Goal: Information Seeking & Learning: Learn about a topic

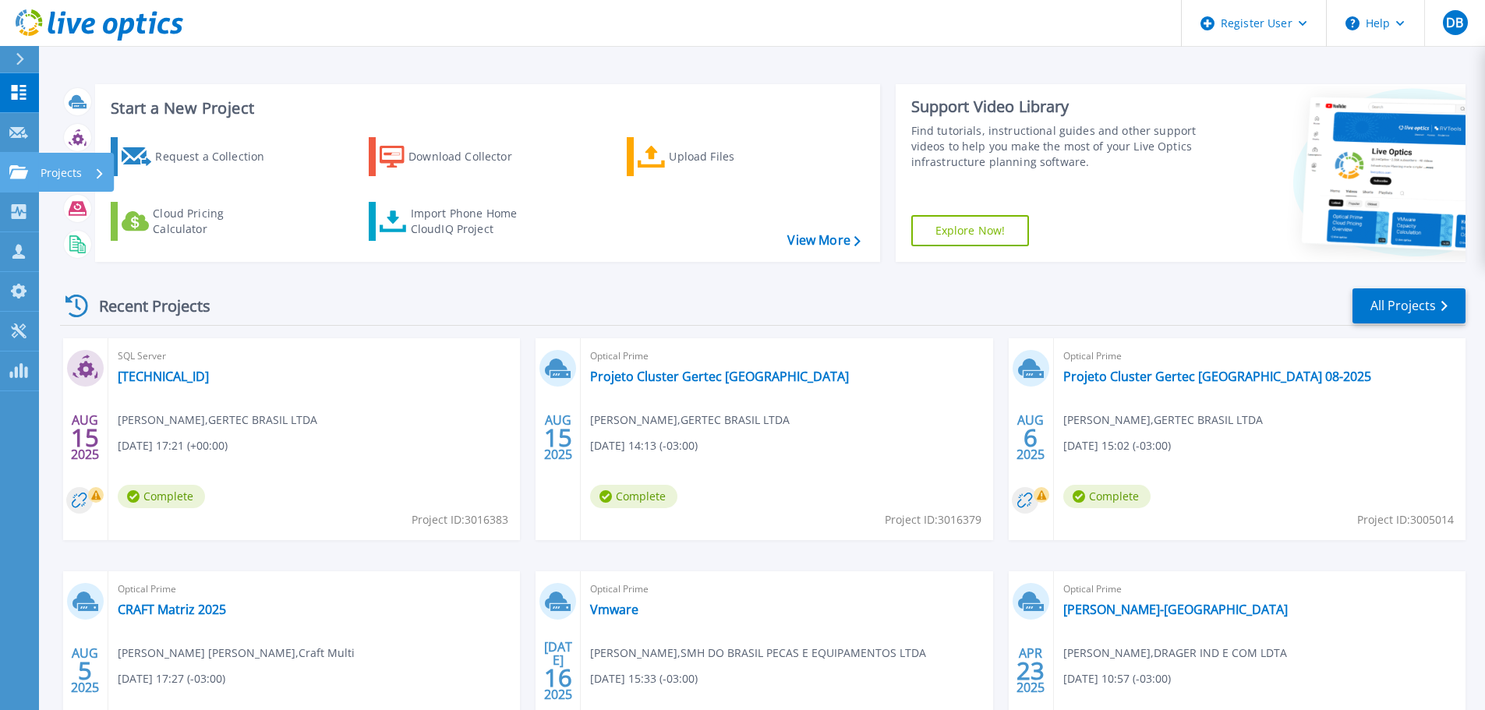
click at [16, 165] on div at bounding box center [18, 172] width 19 height 14
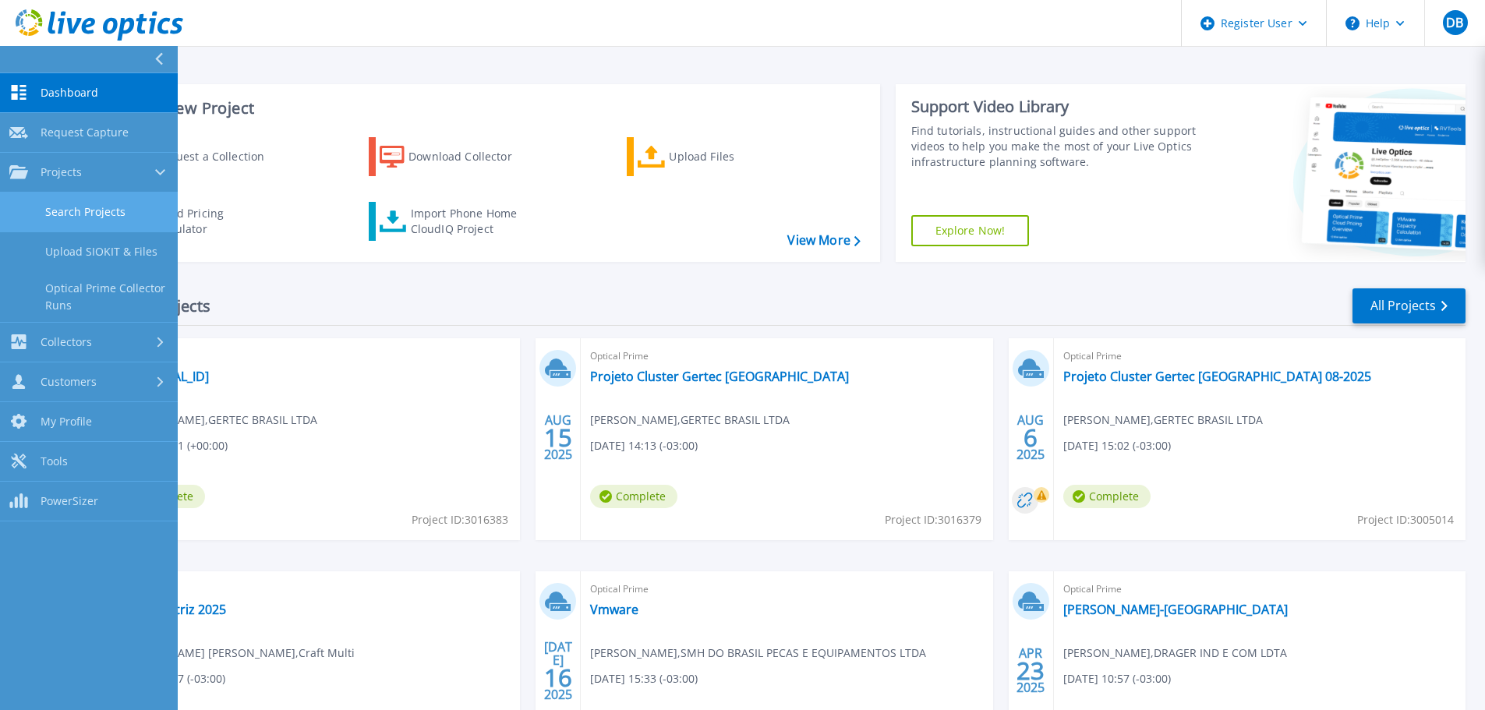
click at [104, 193] on link "Search Projects" at bounding box center [89, 213] width 178 height 40
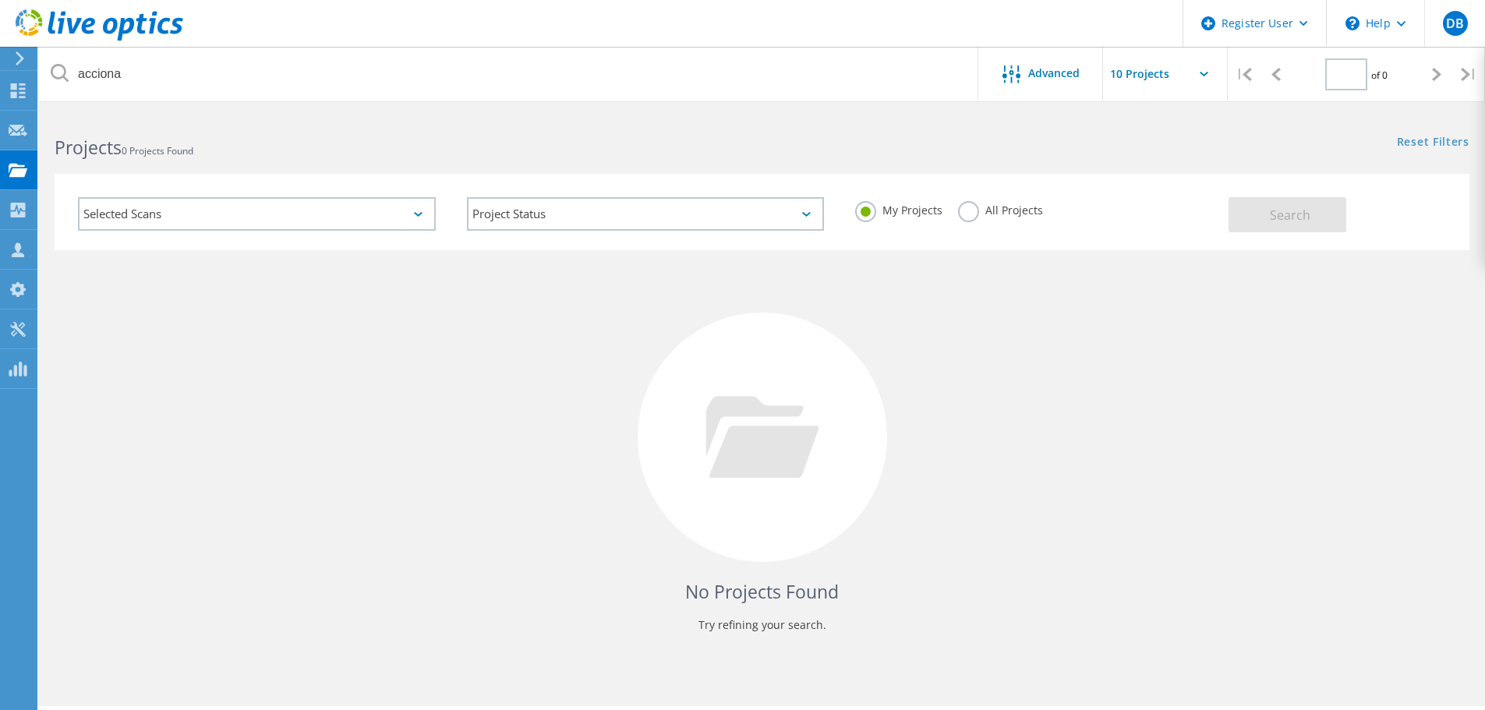
type input "1"
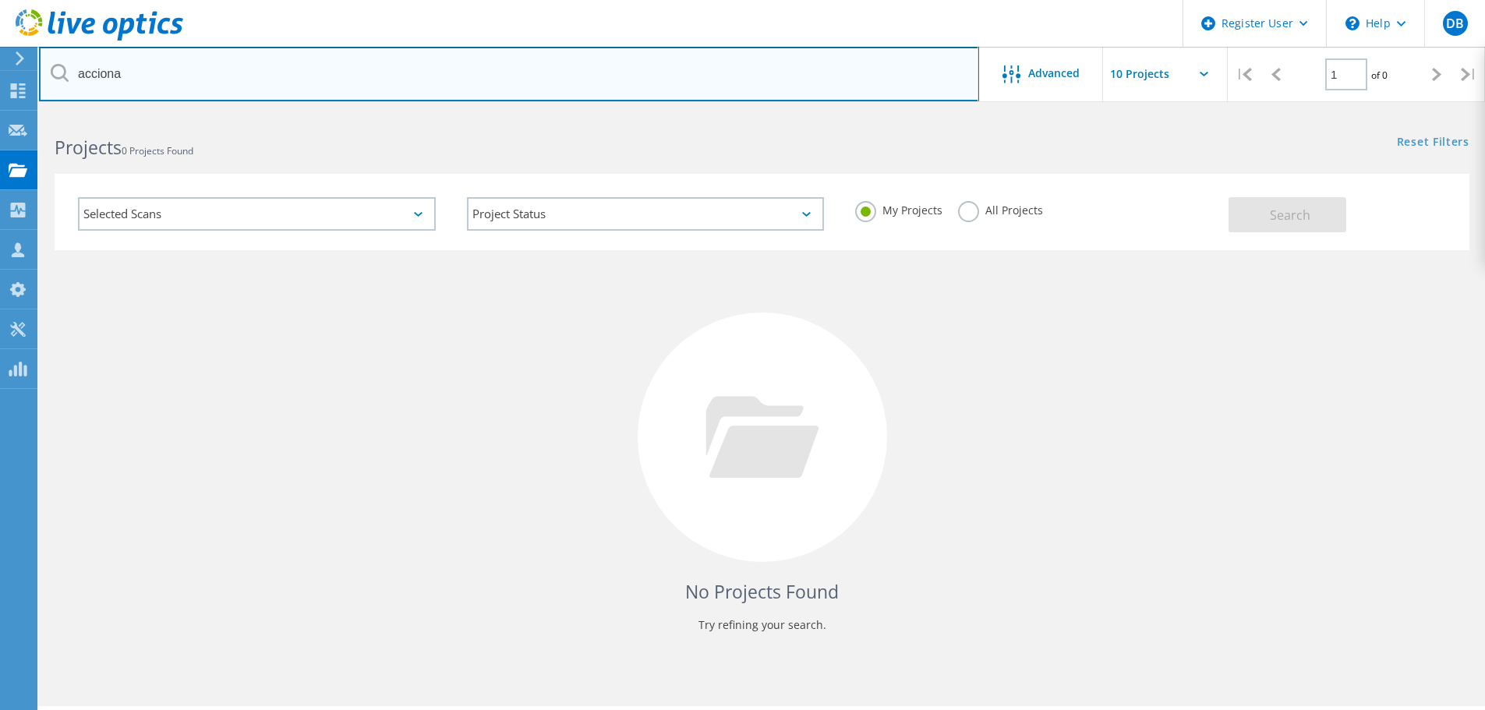
click at [268, 80] on input "acciona" at bounding box center [509, 74] width 940 height 55
paste input "3013495"
drag, startPoint x: 257, startPoint y: 78, endPoint x: 0, endPoint y: 63, distance: 257.7
click at [0, 113] on div "Register User \n Help Explore Helpful Articles Contact Support DB Dell User Dan…" at bounding box center [742, 433] width 1485 height 640
click at [302, 94] on input "acciona3013495" at bounding box center [509, 74] width 940 height 55
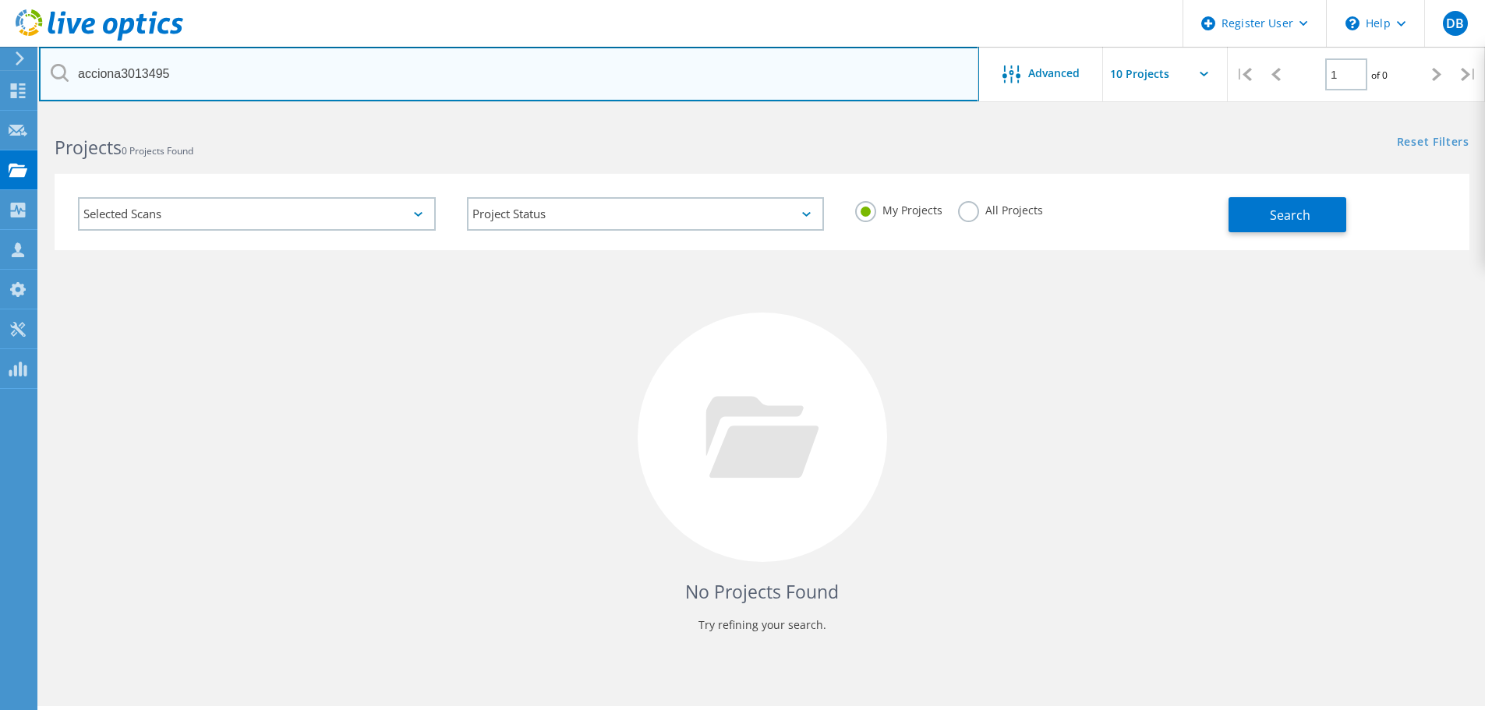
click at [285, 65] on input "acciona3013495" at bounding box center [509, 74] width 940 height 55
drag, startPoint x: 285, startPoint y: 65, endPoint x: 276, endPoint y: 65, distance: 8.6
click at [276, 65] on input "acciona3013495" at bounding box center [509, 74] width 940 height 55
paste input "text"
type input "3013495"
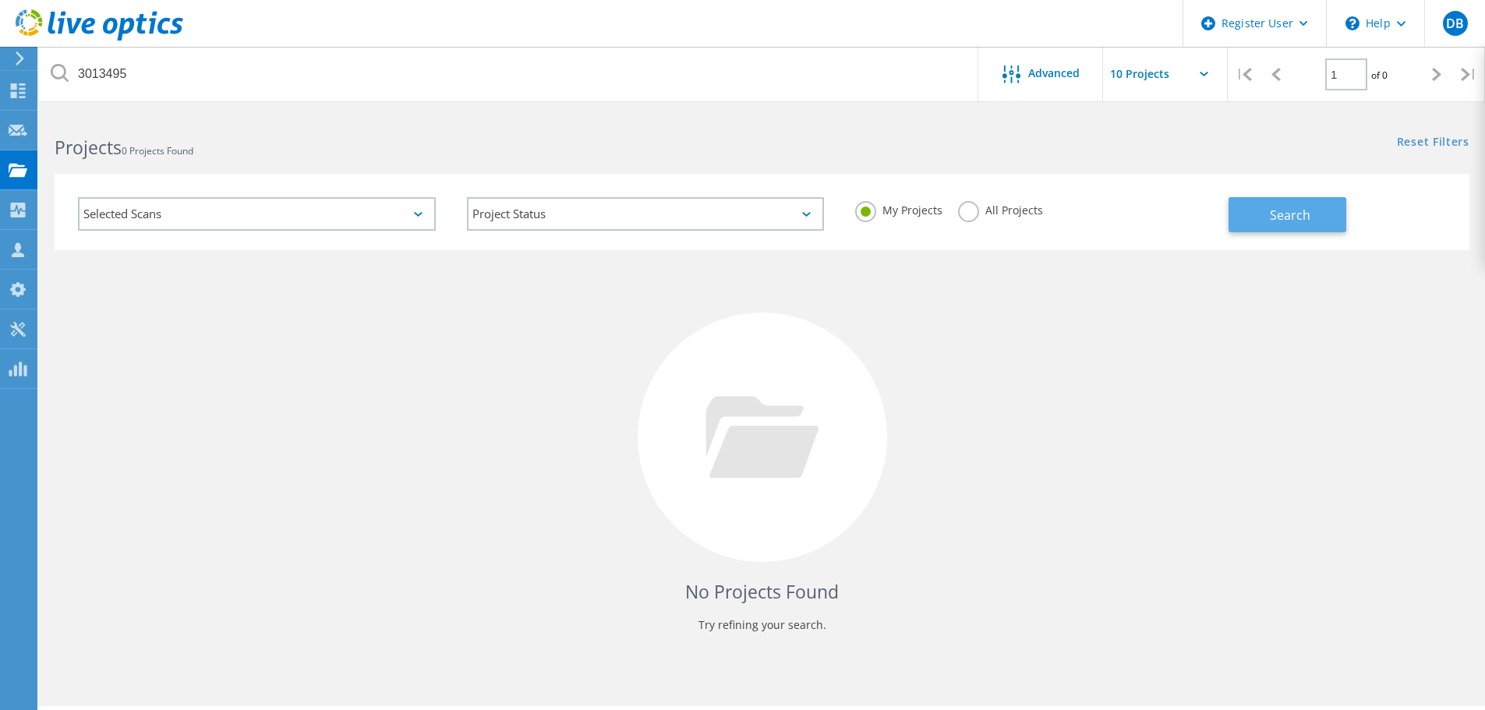
click at [1306, 212] on span "Search" at bounding box center [1290, 215] width 41 height 17
click at [992, 206] on label "All Projects" at bounding box center [1000, 208] width 85 height 15
click at [0, 0] on input "All Projects" at bounding box center [0, 0] width 0 height 0
click at [1281, 201] on button "Search" at bounding box center [1288, 214] width 118 height 35
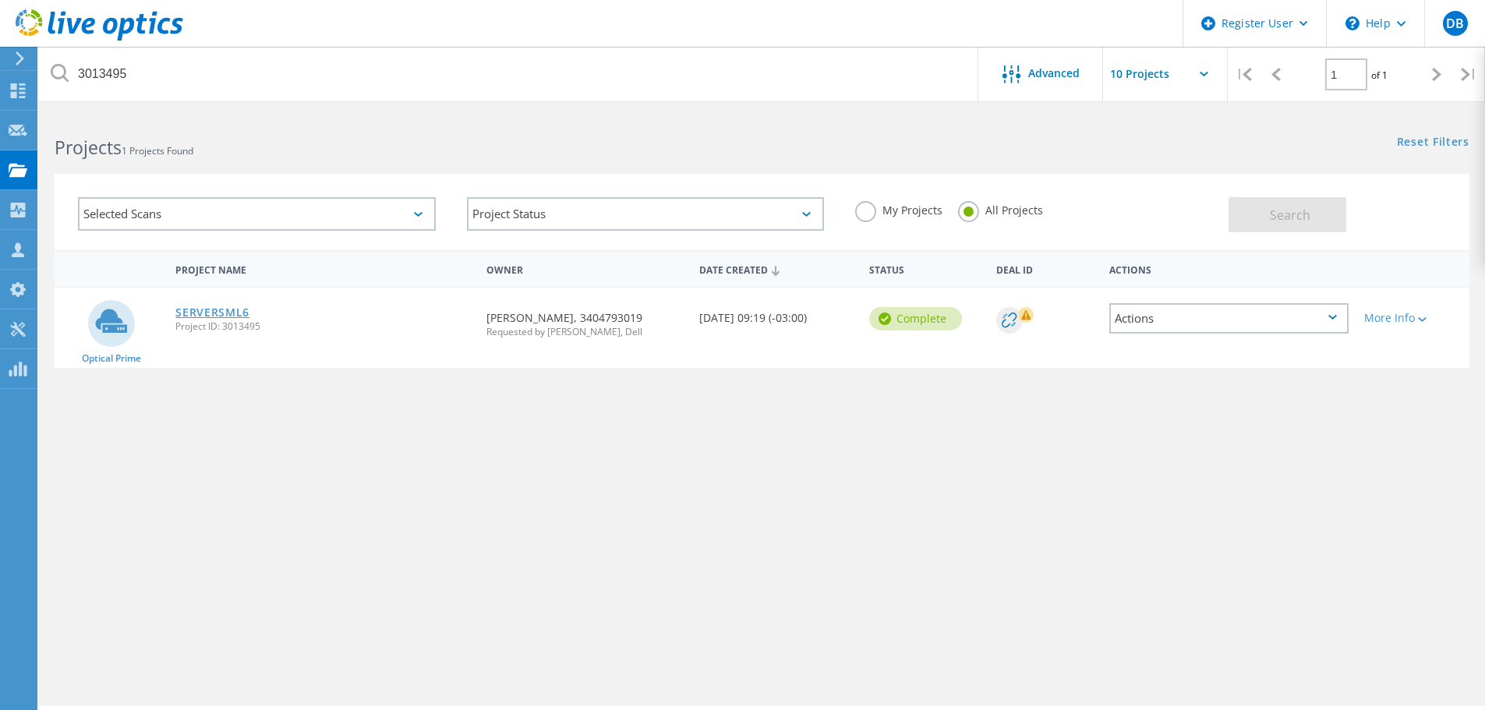
click at [186, 311] on link "SERVERSML6" at bounding box center [212, 312] width 74 height 11
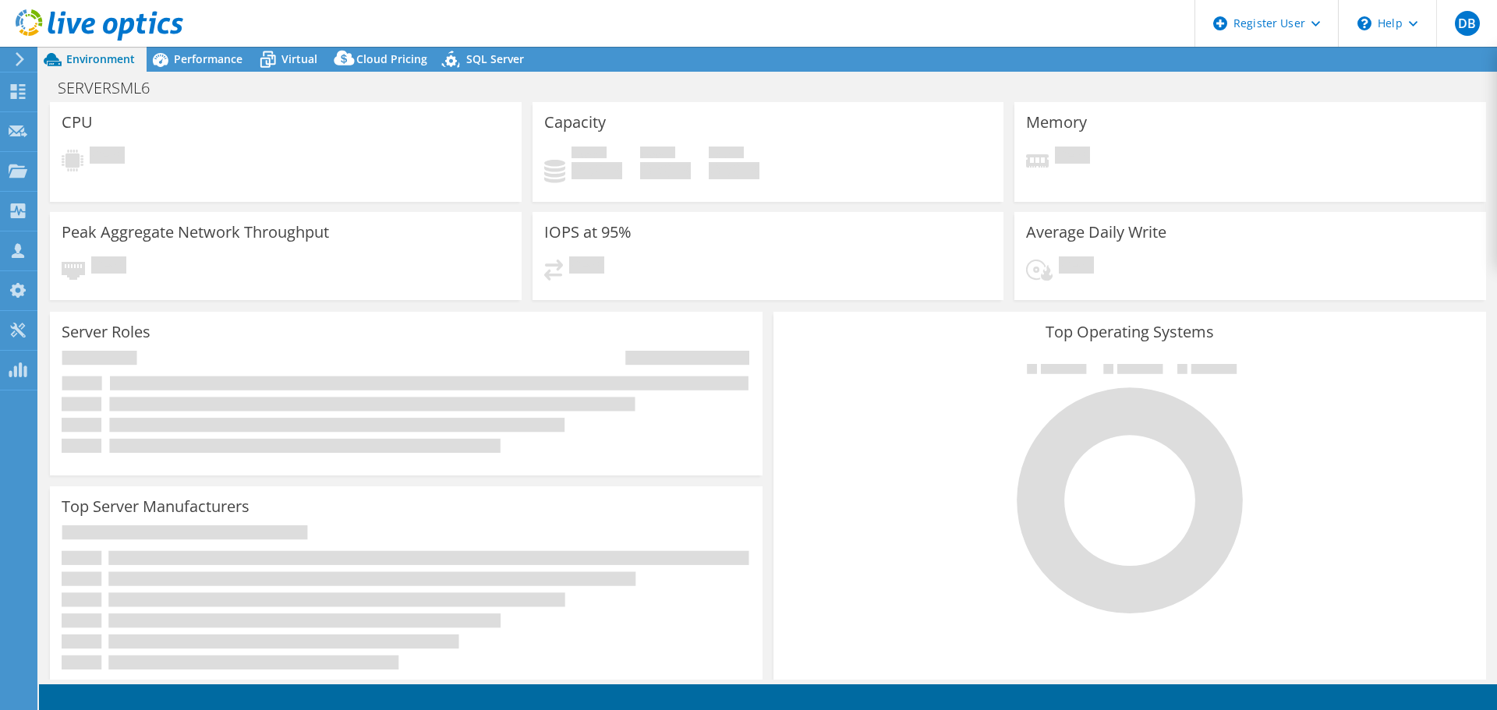
select select "USD"
select select "SouthAmerica"
select select "BRL"
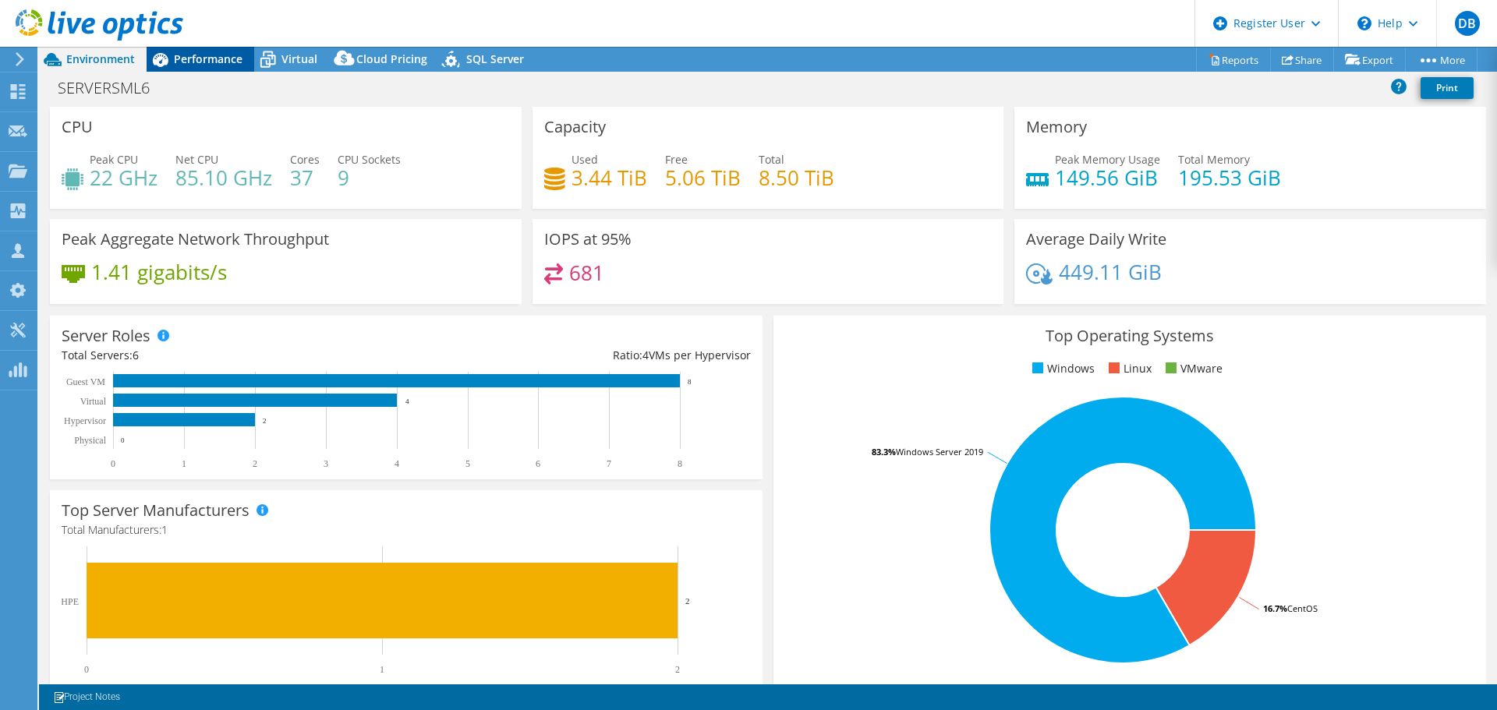
click at [189, 47] on div "Performance" at bounding box center [201, 59] width 108 height 25
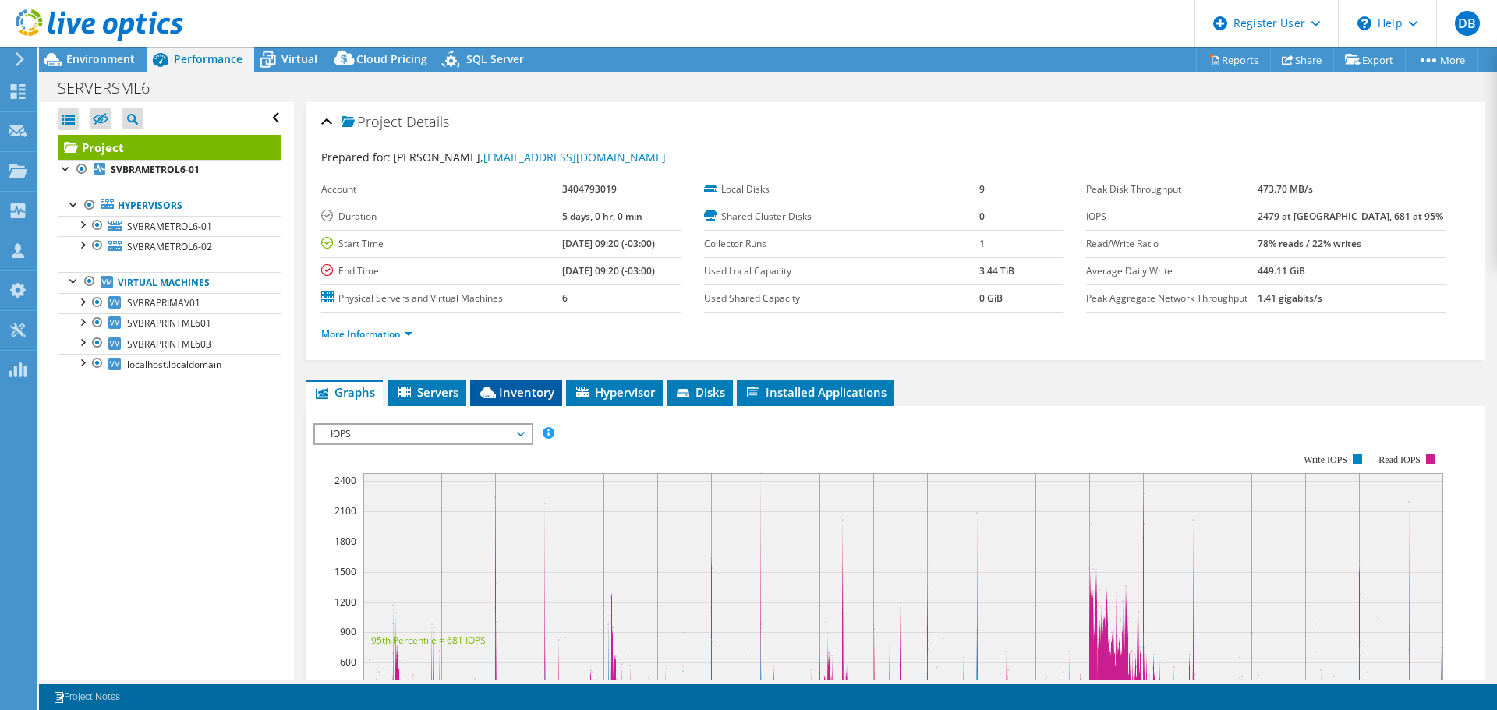
click at [532, 394] on span "Inventory" at bounding box center [516, 392] width 76 height 16
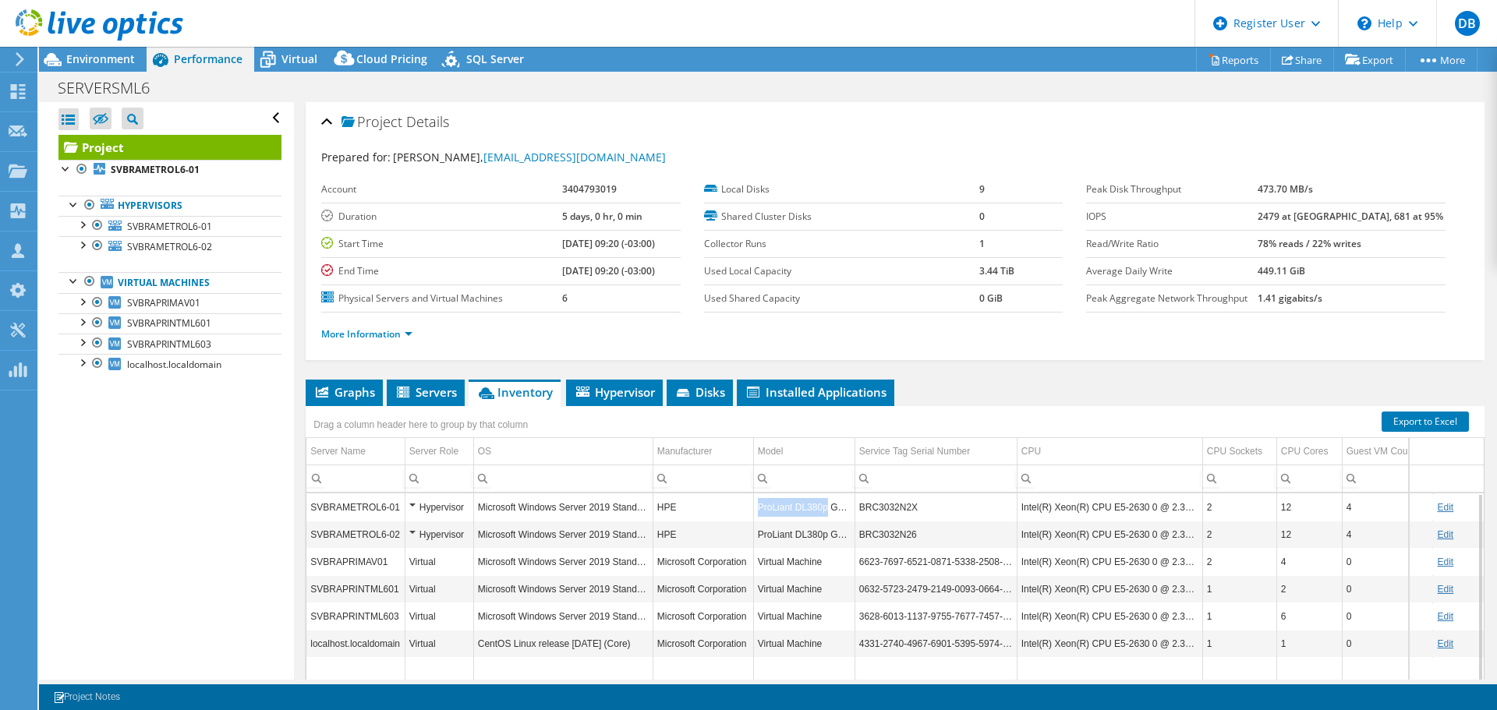
drag, startPoint x: 824, startPoint y: 508, endPoint x: 759, endPoint y: 511, distance: 64.8
click at [759, 511] on td "ProLiant DL380p Gen8" at bounding box center [803, 507] width 101 height 27
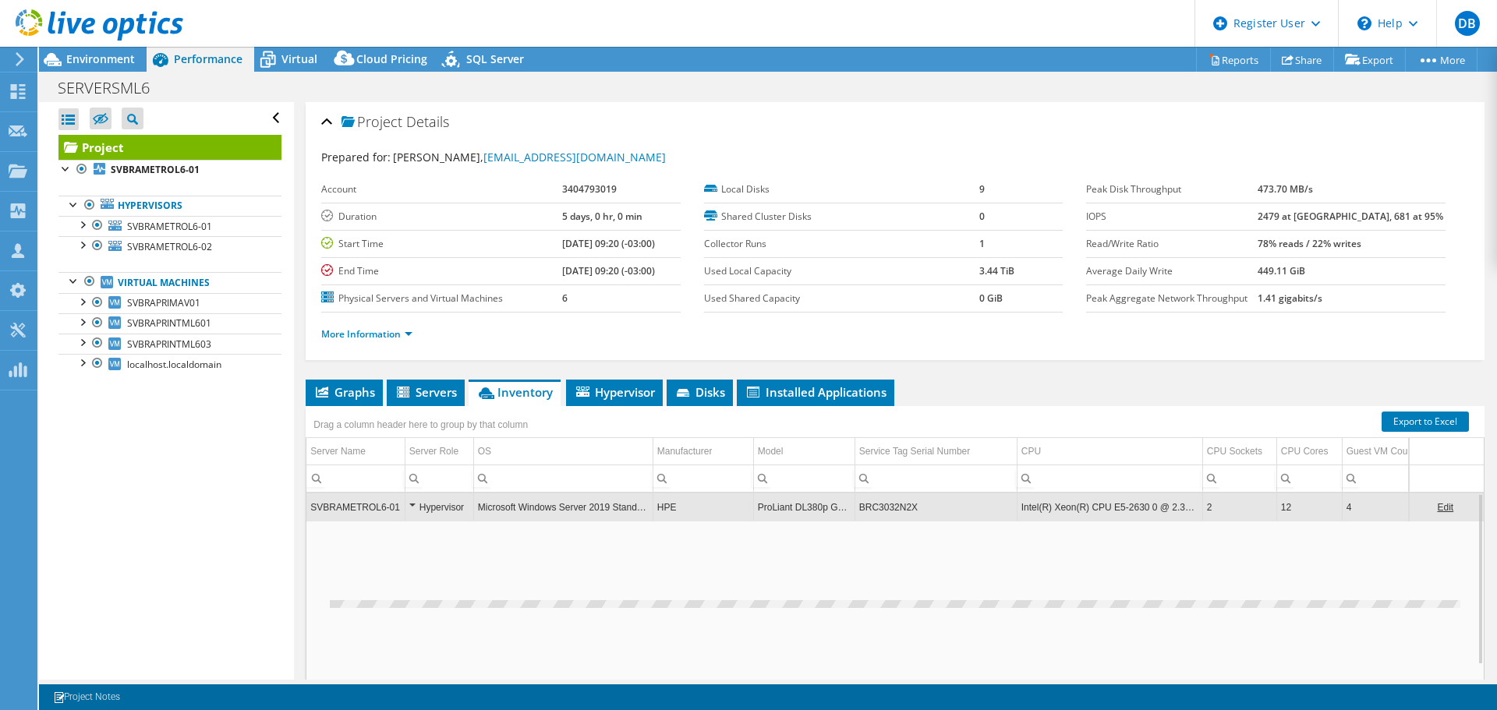
copy td "ProLiant DL380p"
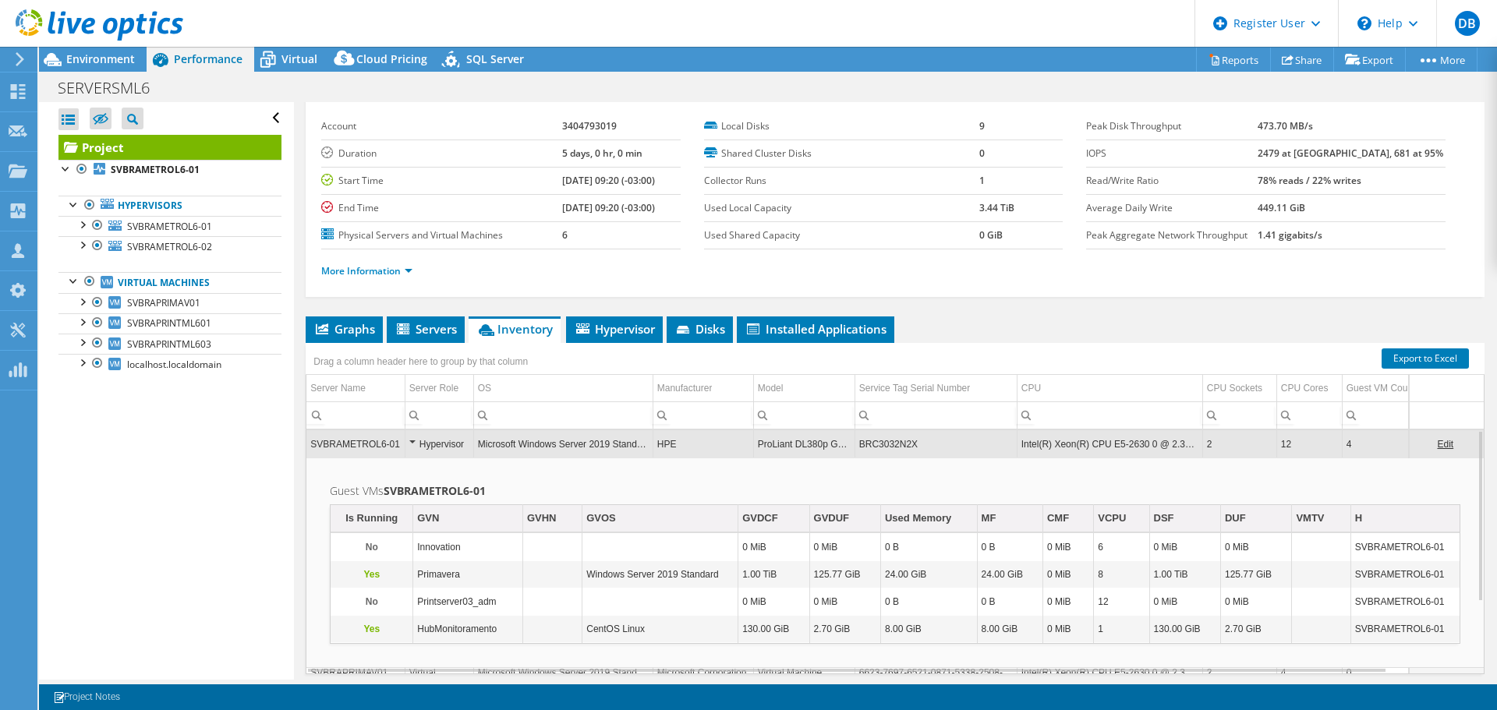
scroll to position [39, 0]
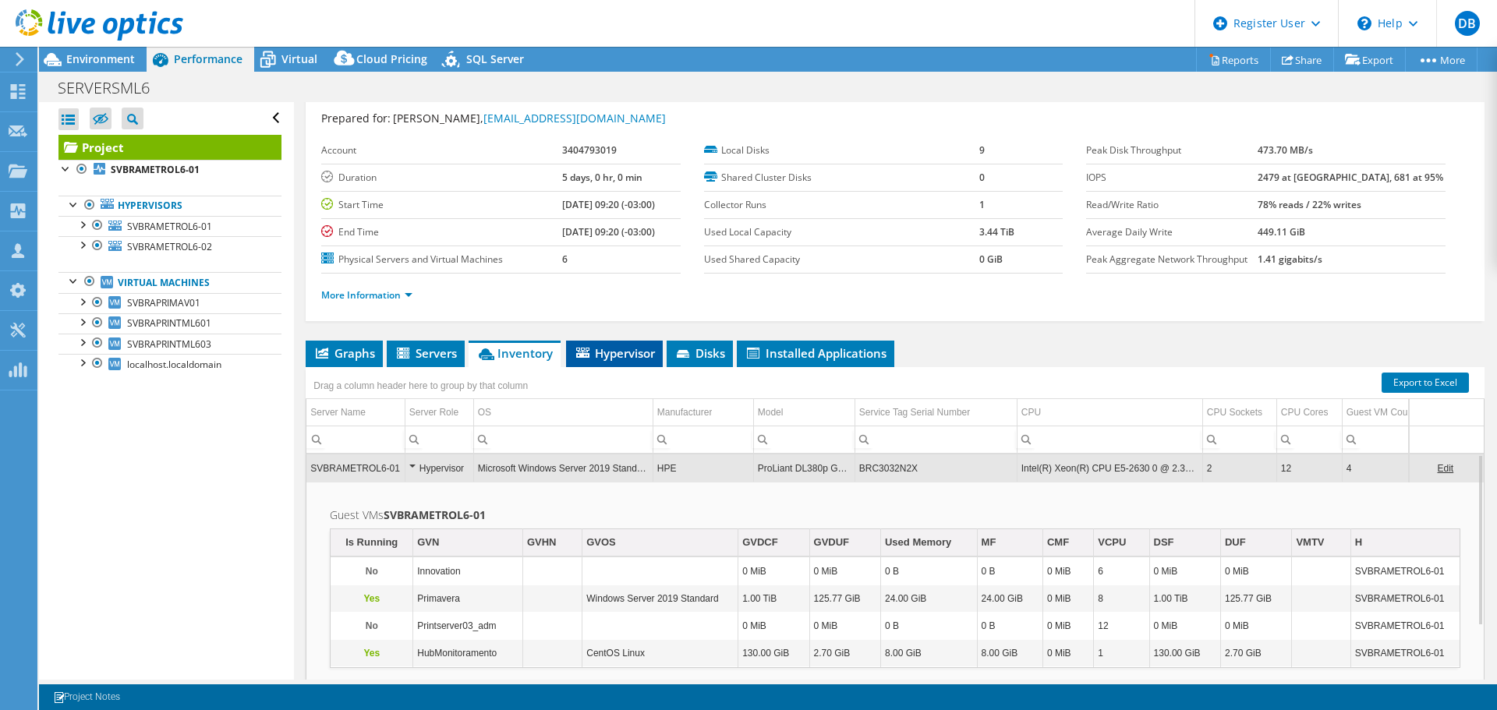
click at [628, 353] on span "Hypervisor" at bounding box center [614, 353] width 81 height 16
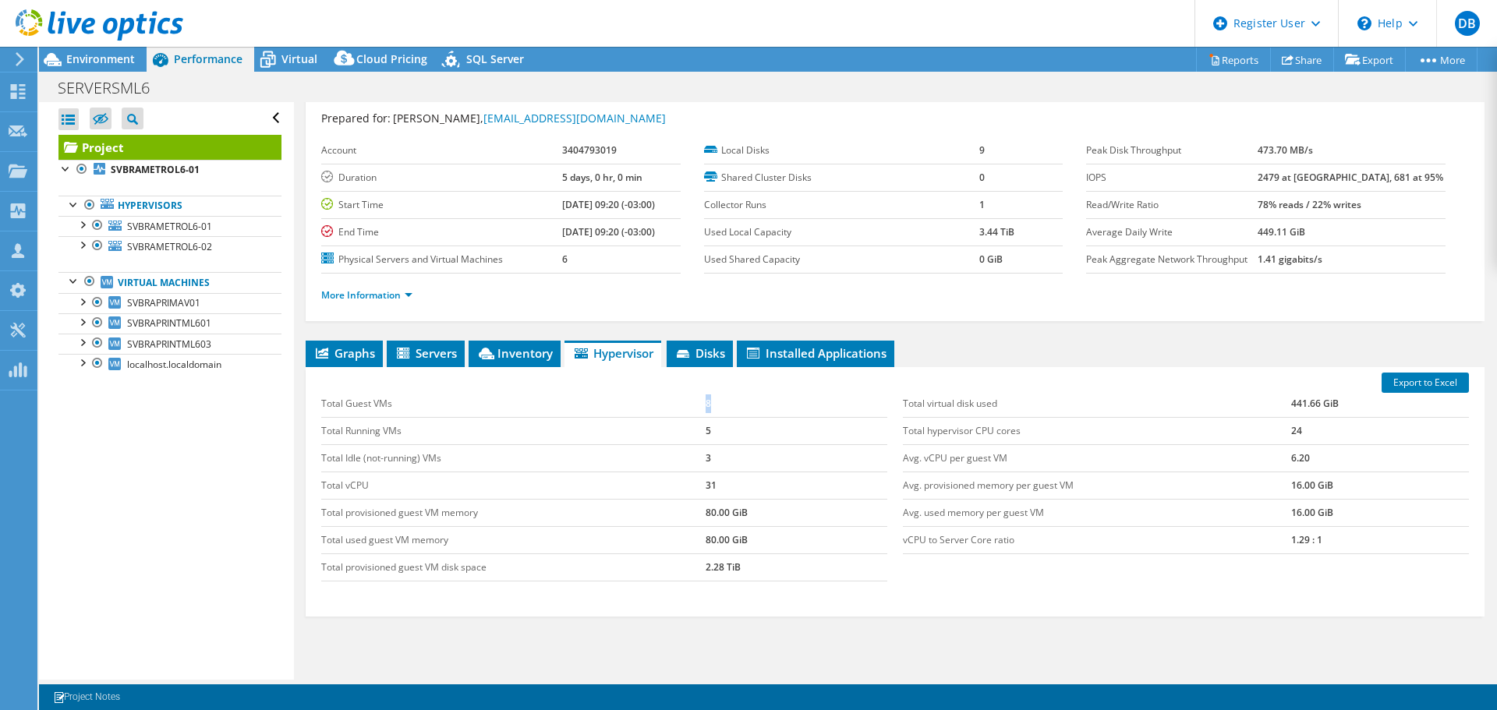
drag, startPoint x: 716, startPoint y: 403, endPoint x: 653, endPoint y: 396, distance: 64.3
click at [653, 396] on tr "Total Guest VMs 8" at bounding box center [604, 404] width 566 height 27
click at [428, 354] on span "Servers" at bounding box center [425, 353] width 62 height 16
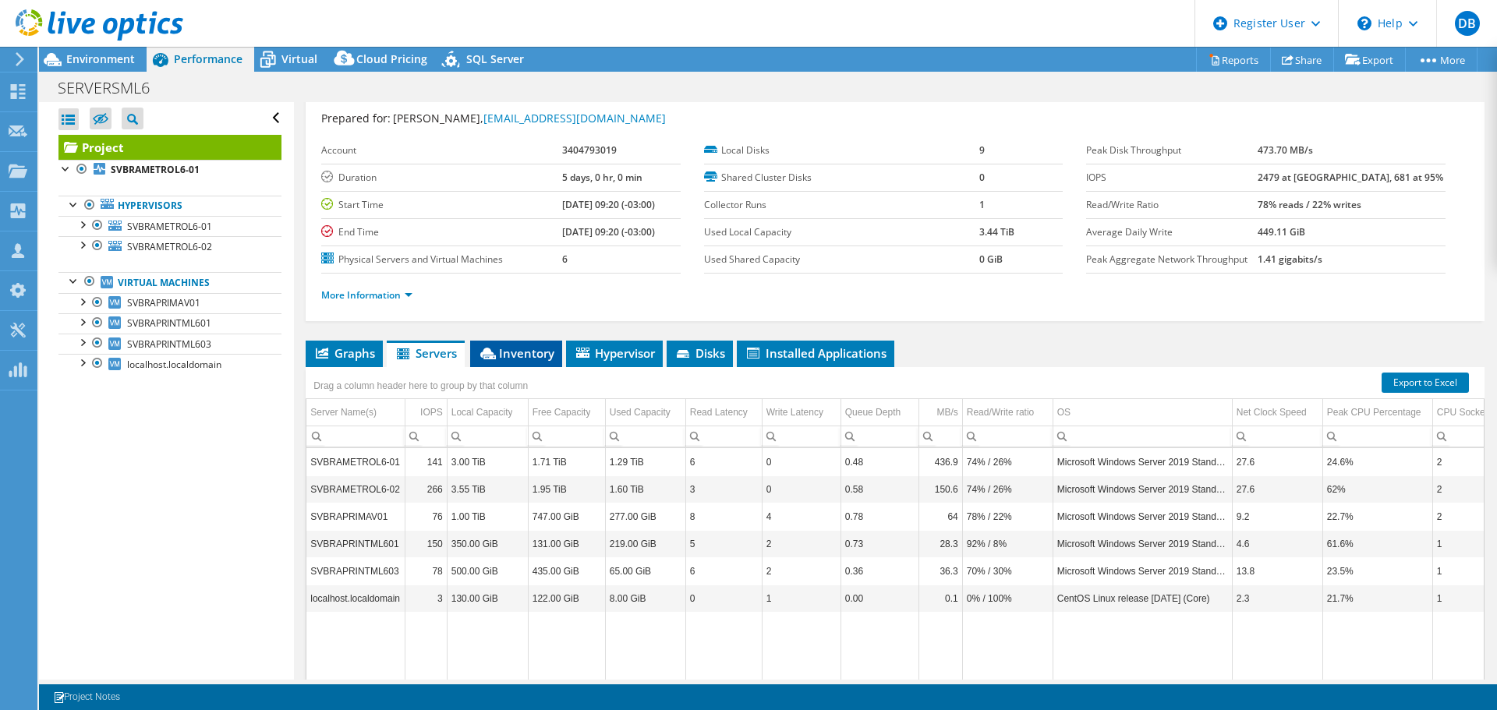
click at [507, 360] on span "Inventory" at bounding box center [516, 353] width 76 height 16
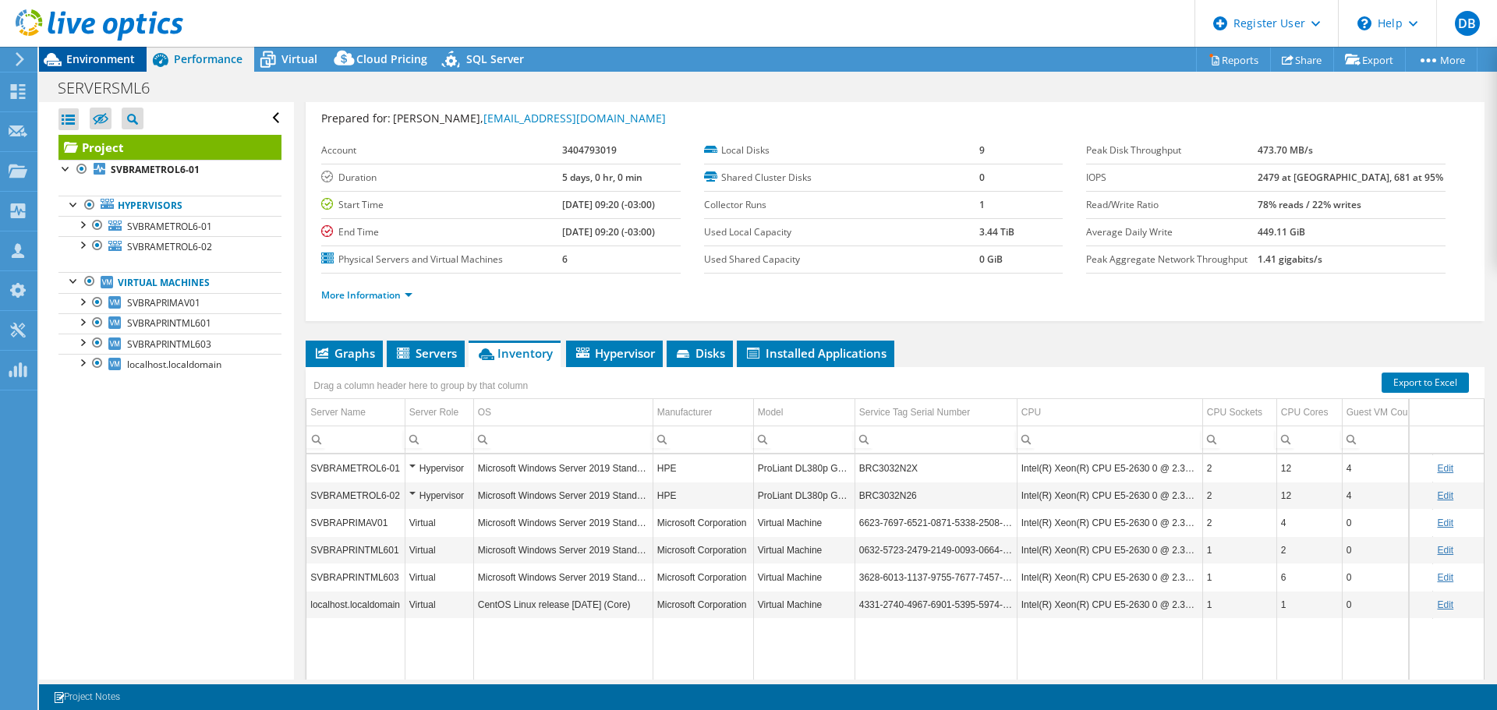
click at [111, 70] on div "Environment" at bounding box center [93, 59] width 108 height 25
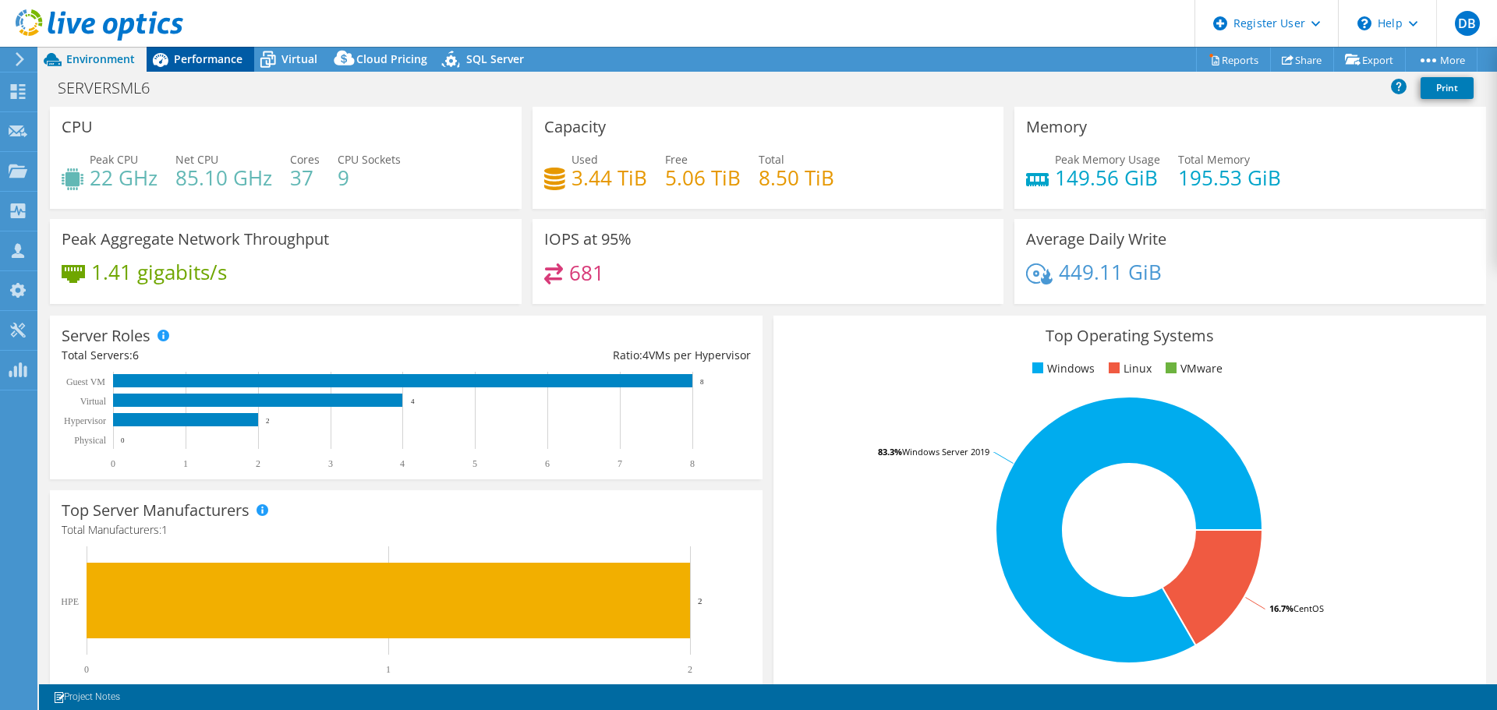
click at [226, 61] on span "Performance" at bounding box center [208, 58] width 69 height 15
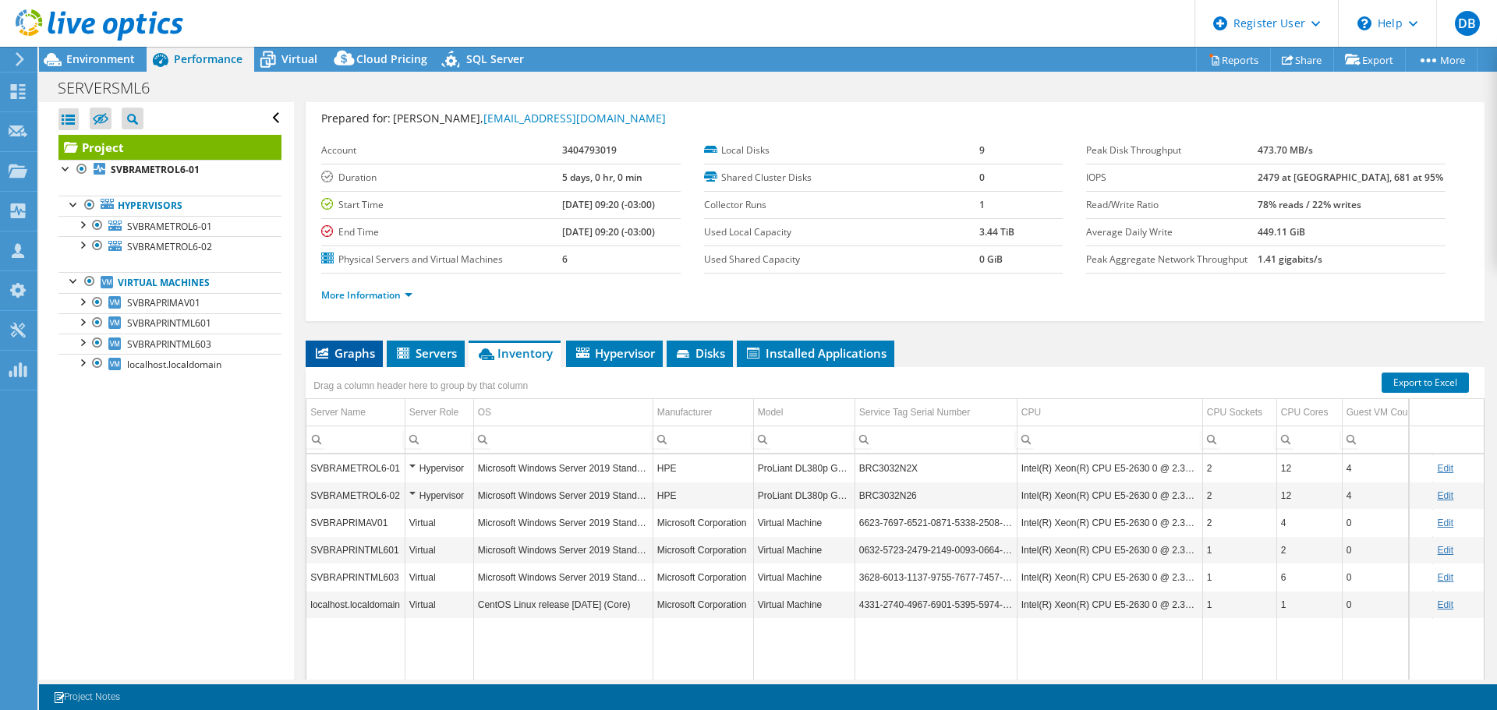
click at [342, 356] on span "Graphs" at bounding box center [344, 353] width 62 height 16
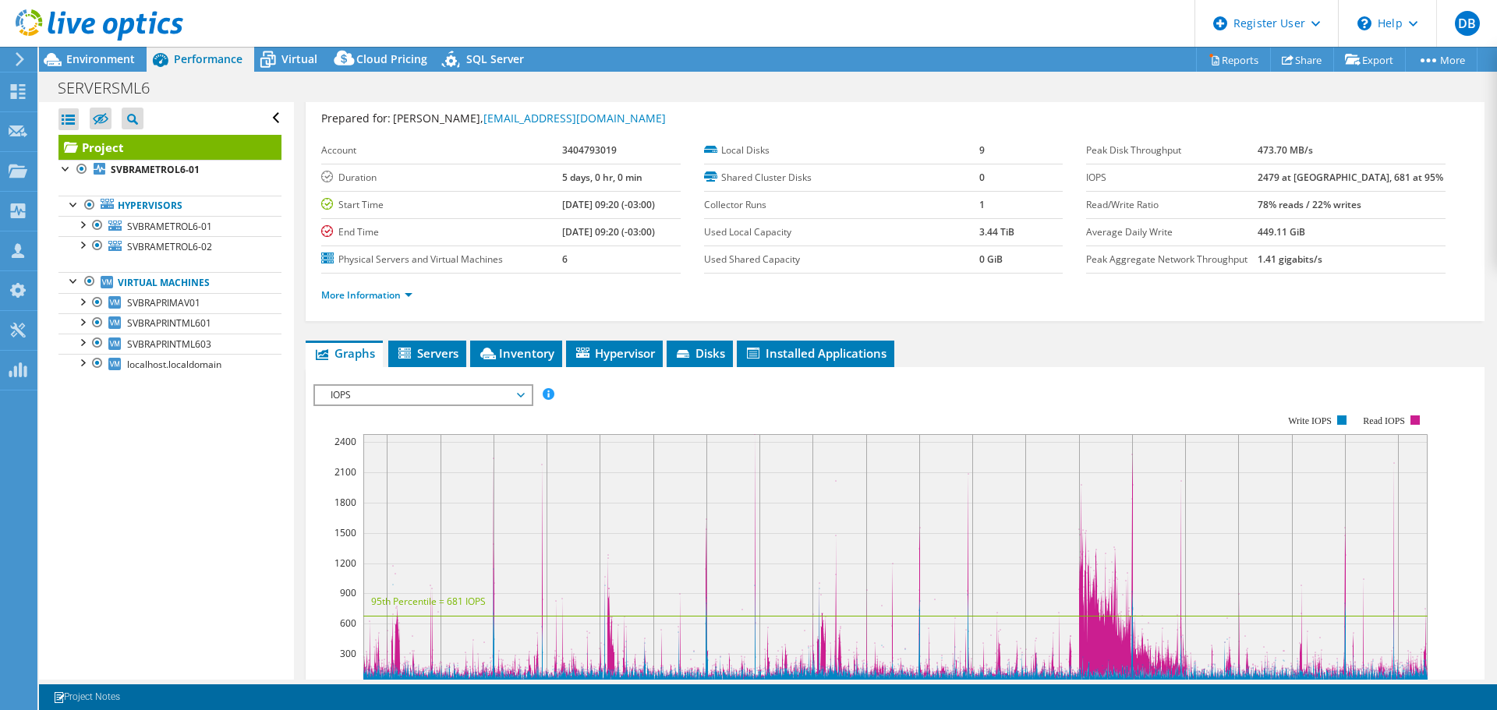
click at [348, 394] on span "IOPS" at bounding box center [423, 395] width 200 height 19
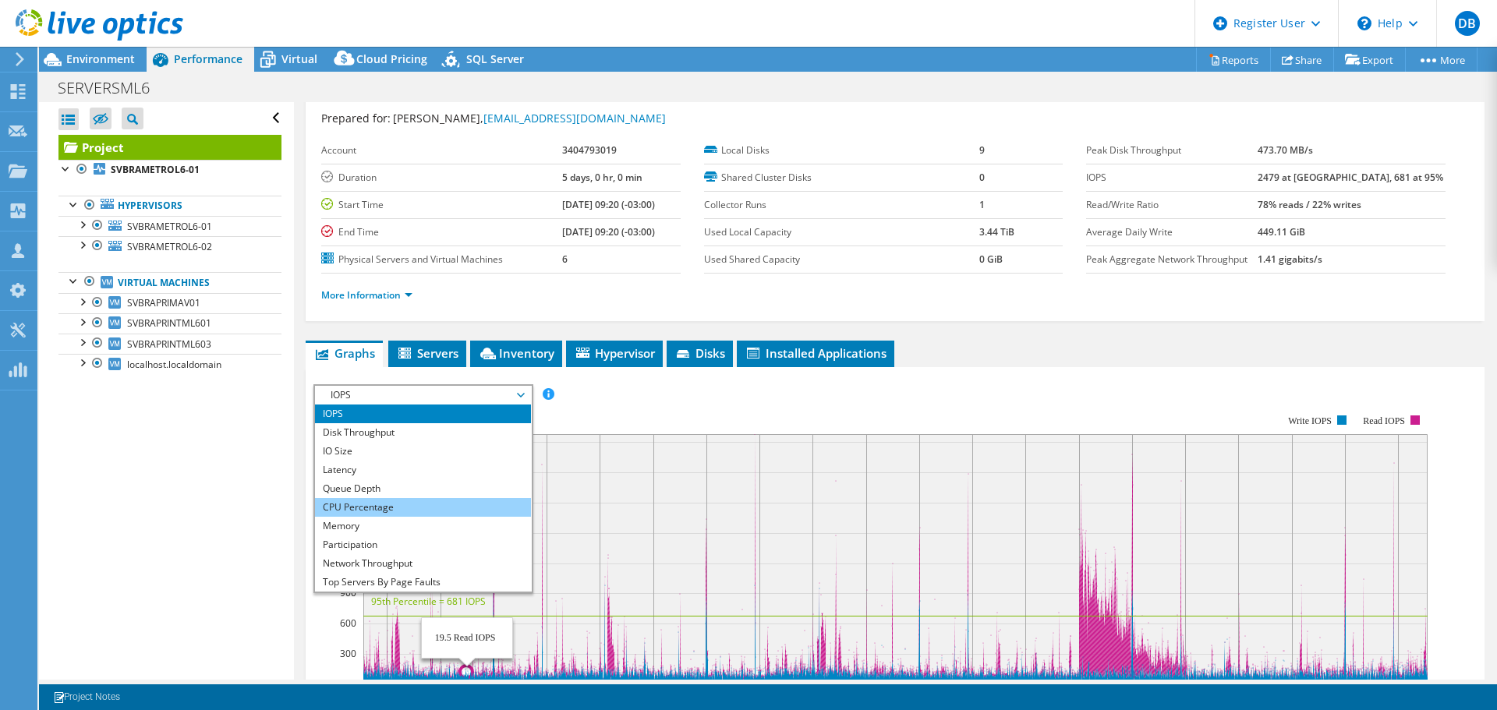
click at [454, 501] on li "CPU Percentage" at bounding box center [423, 507] width 216 height 19
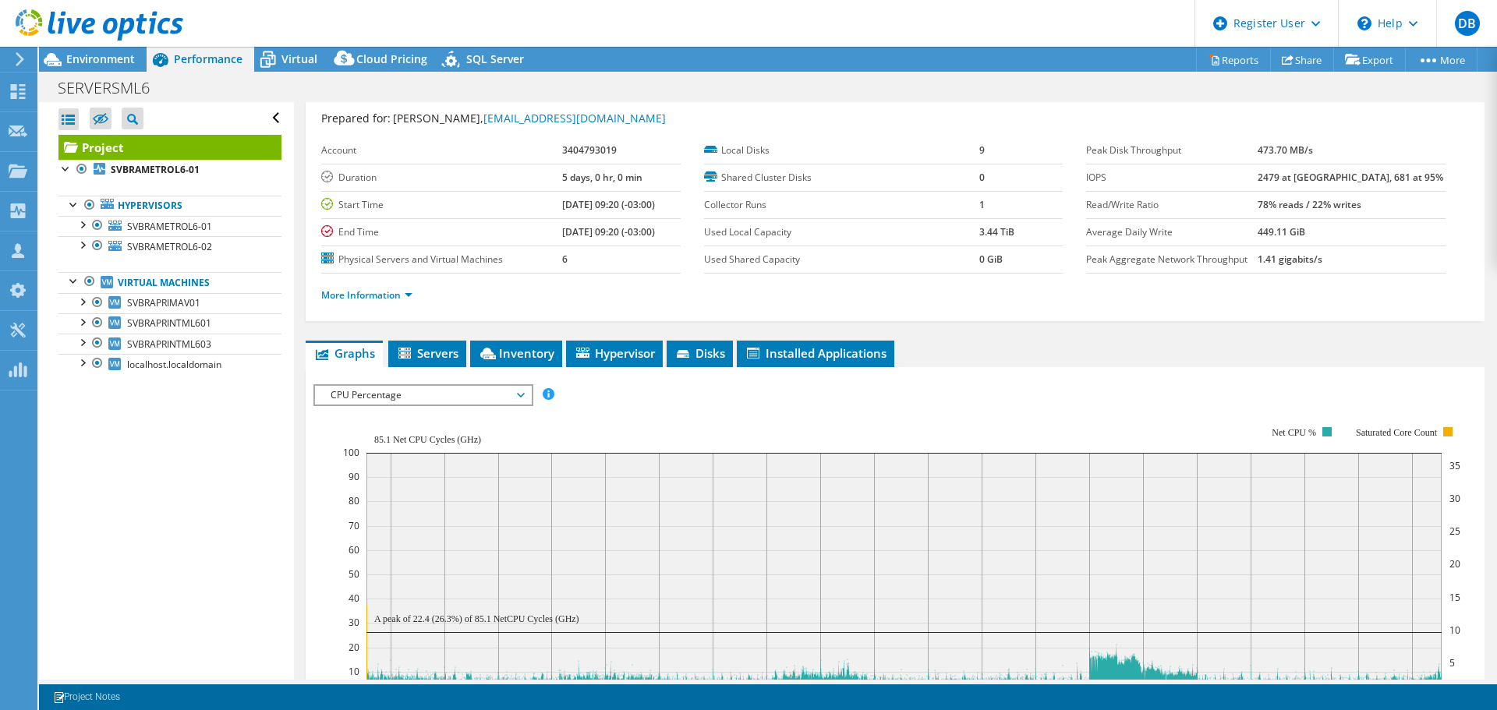
scroll to position [117, 0]
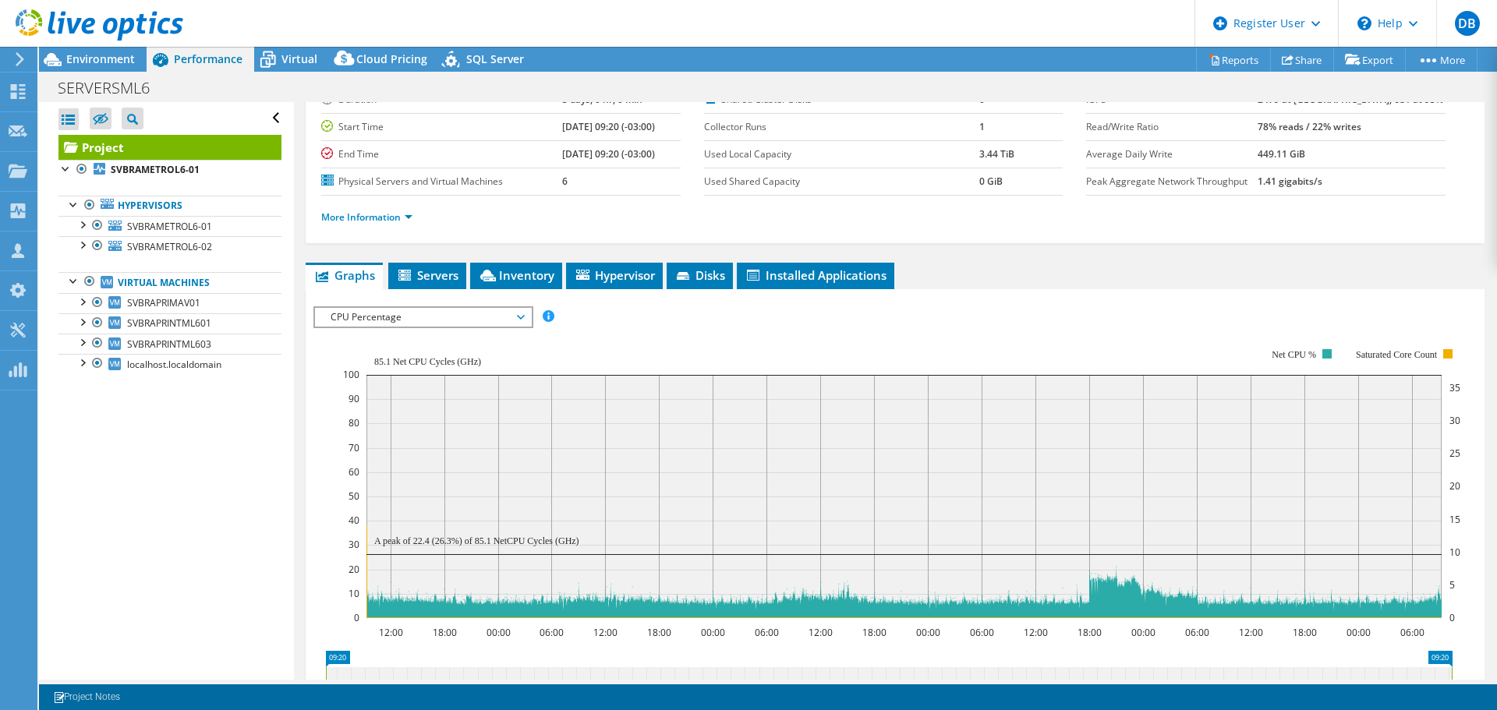
click at [489, 323] on span "CPU Percentage" at bounding box center [423, 317] width 200 height 19
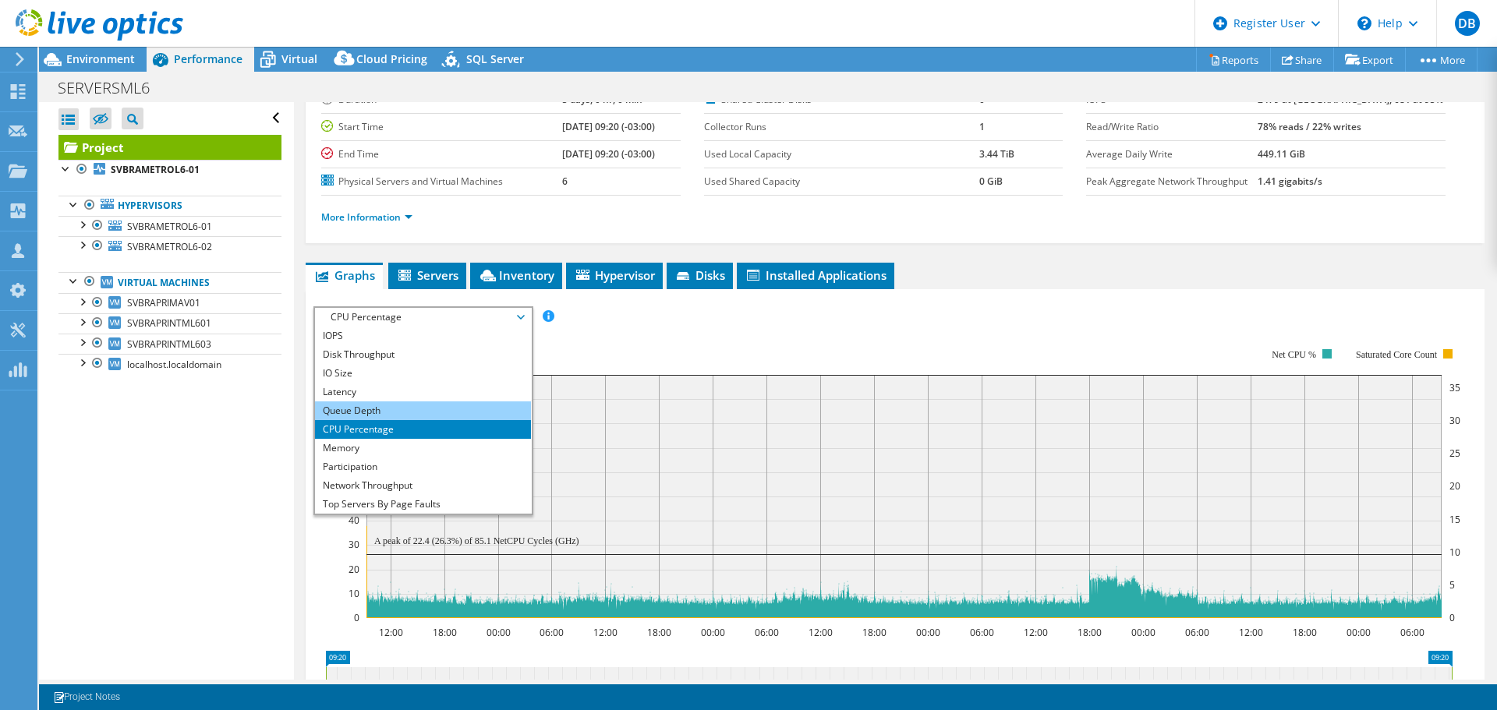
scroll to position [56, 0]
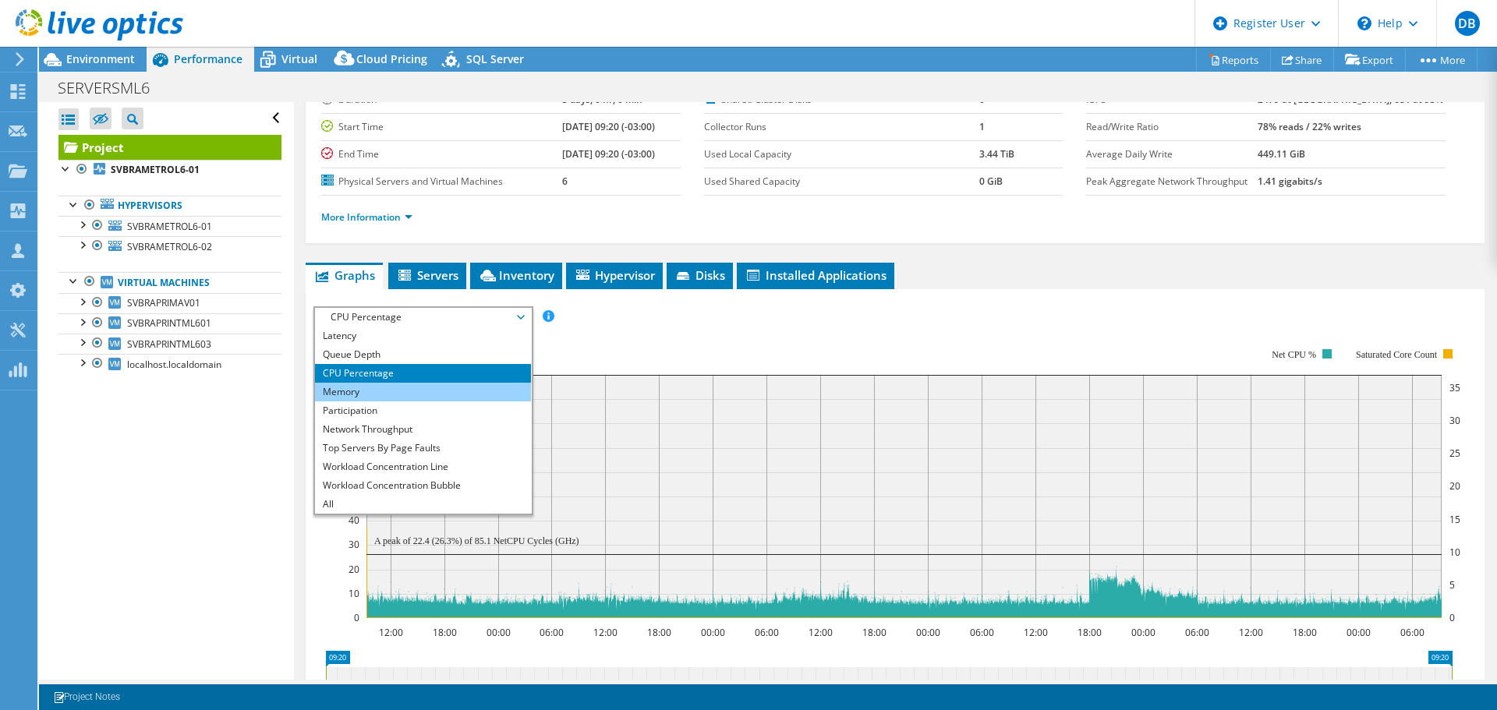
click at [451, 392] on li "Memory" at bounding box center [423, 392] width 216 height 19
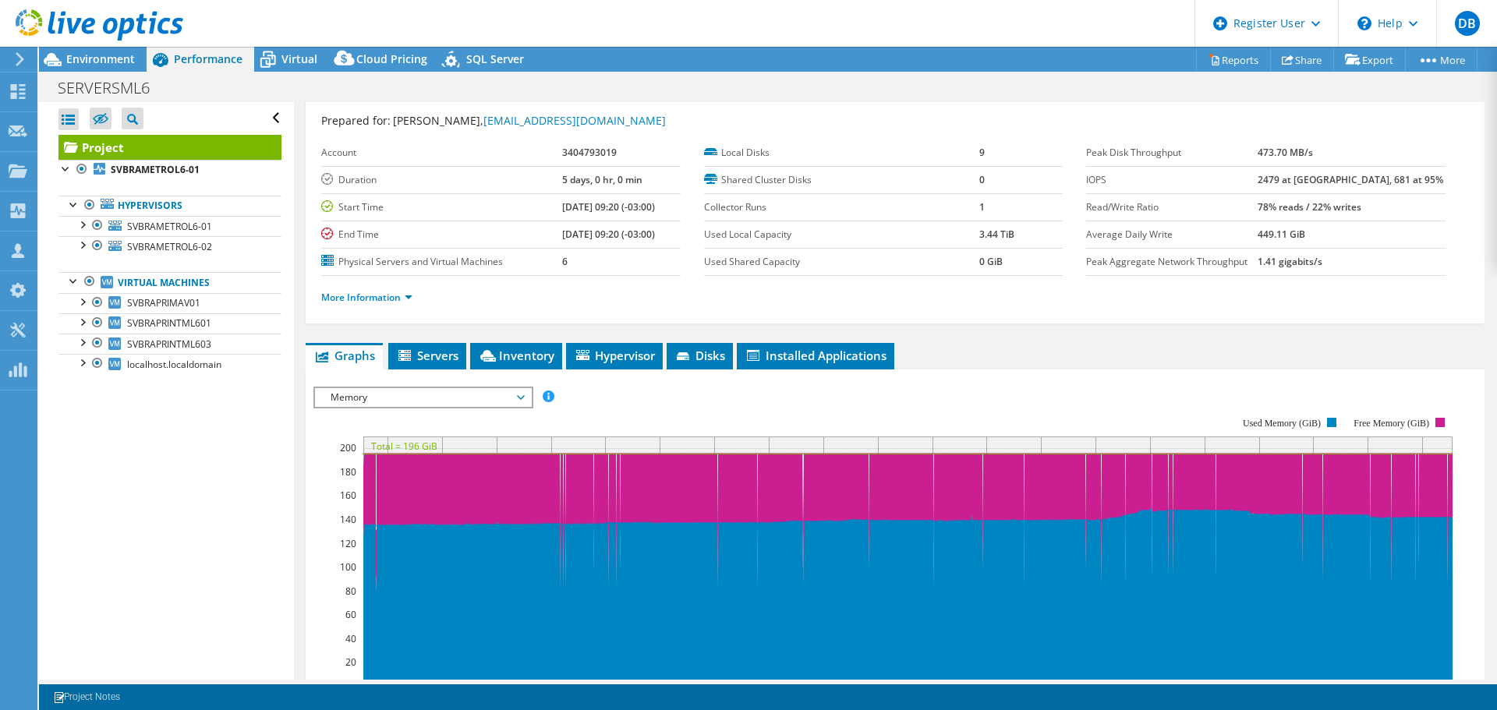
scroll to position [0, 0]
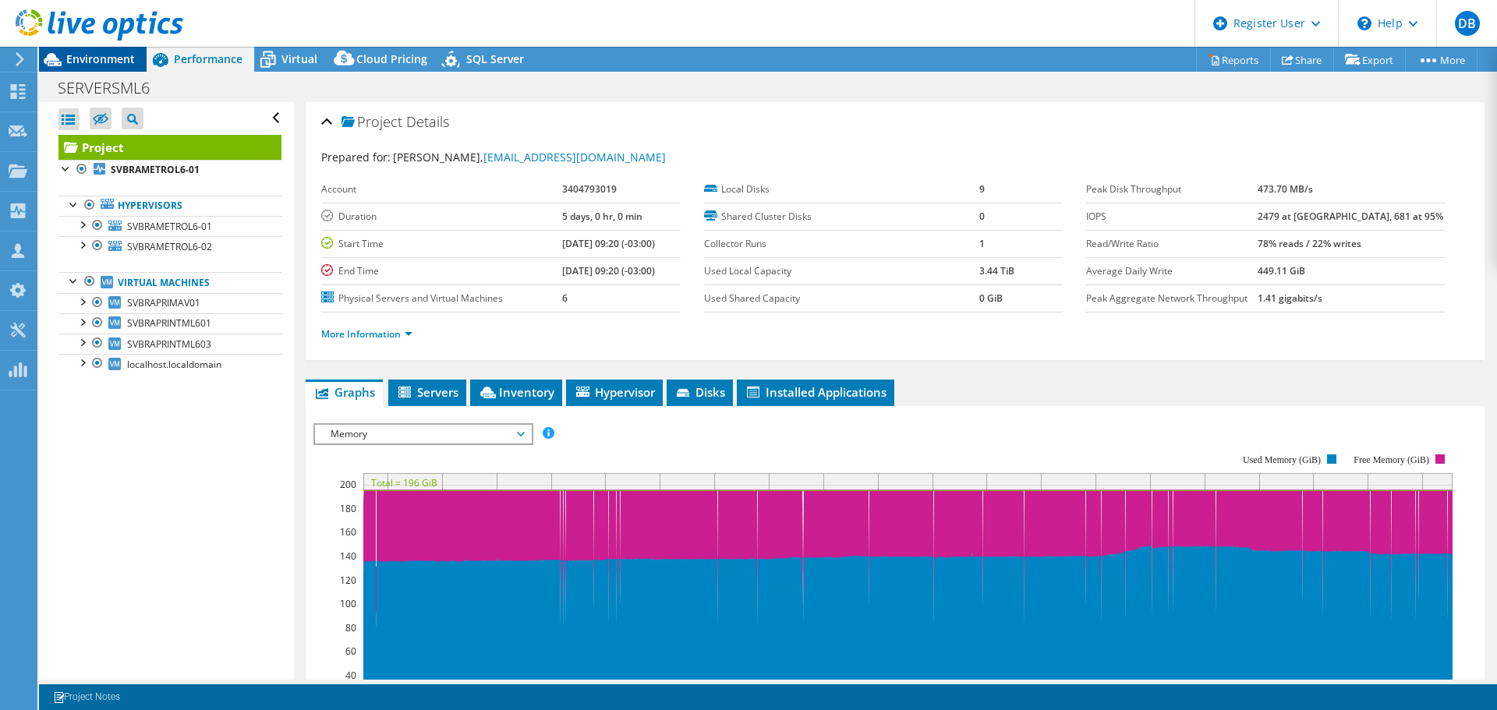
click at [77, 55] on span "Environment" at bounding box center [100, 58] width 69 height 15
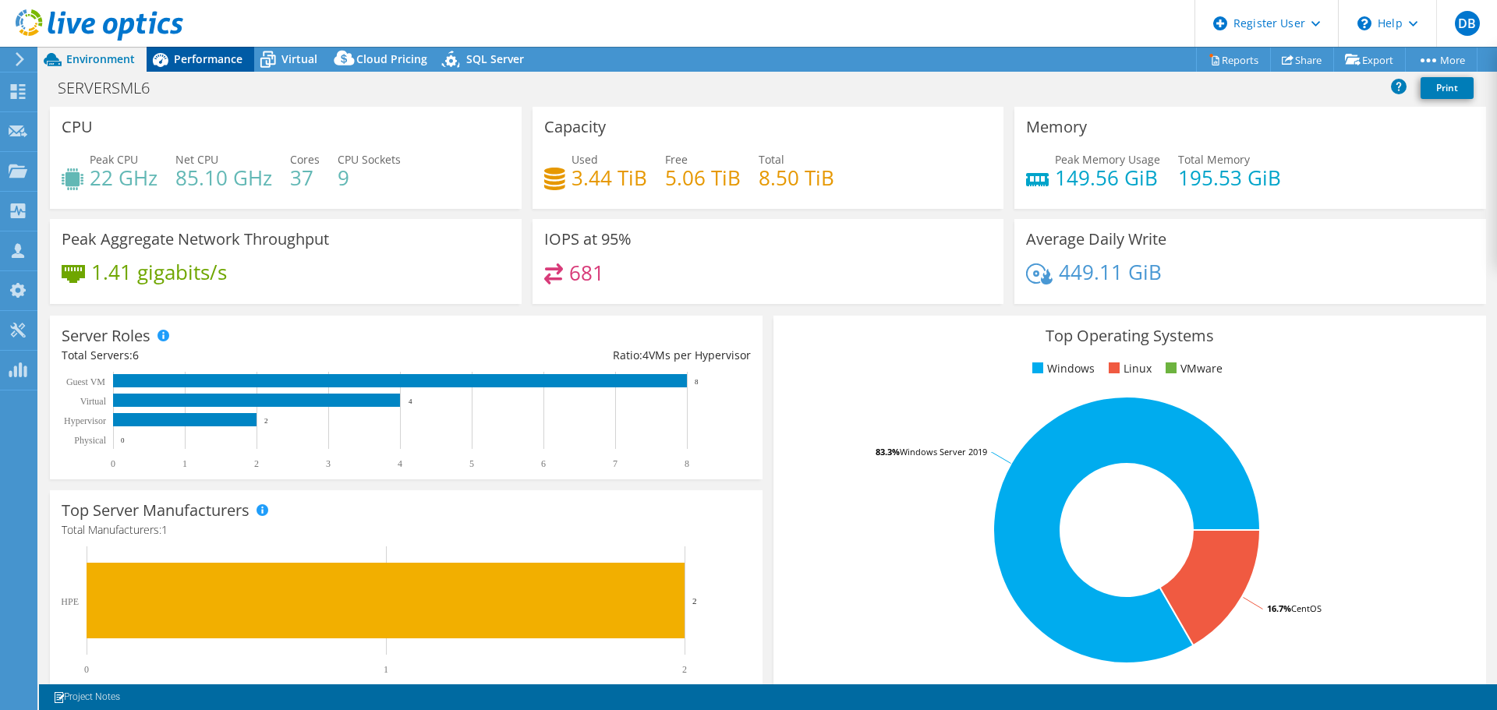
click at [206, 64] on span "Performance" at bounding box center [208, 58] width 69 height 15
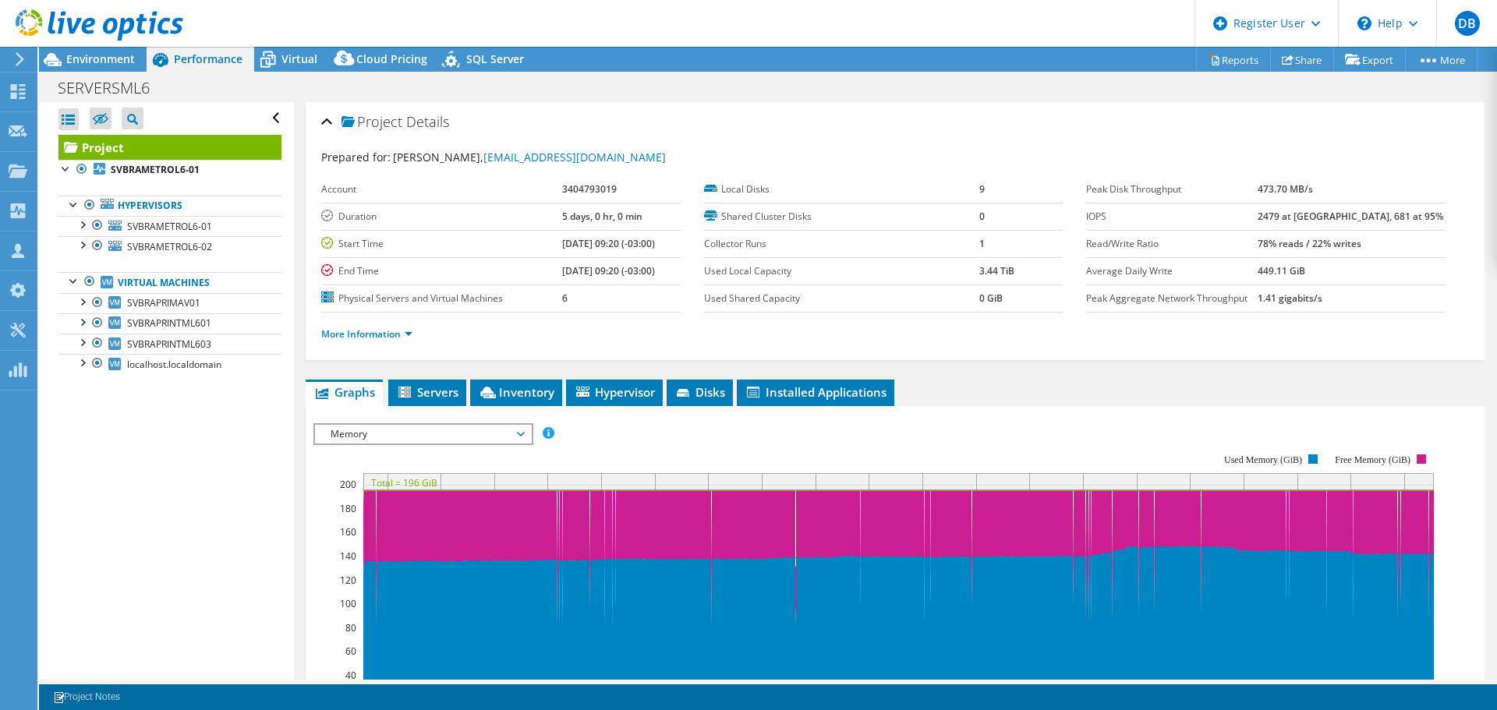
scroll to position [78, 0]
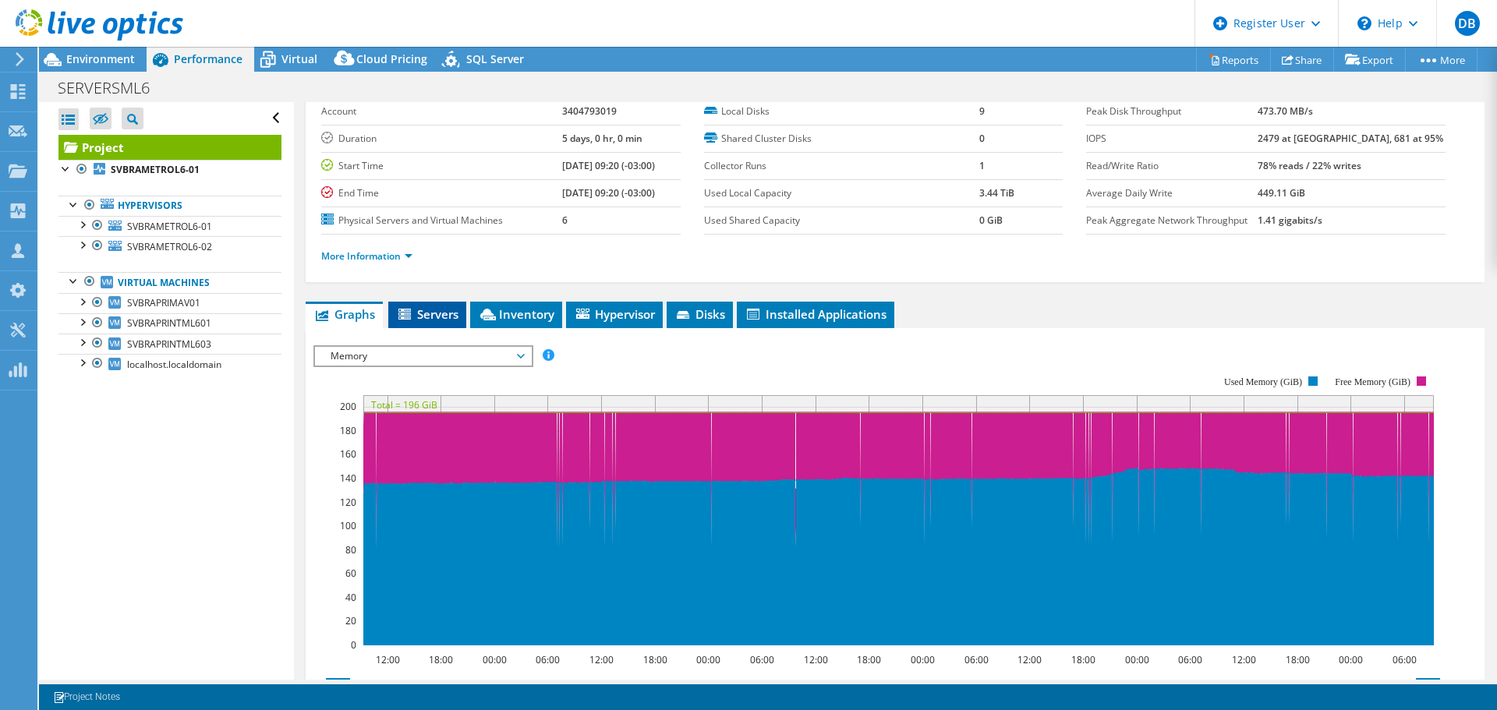
click at [458, 325] on li "Servers" at bounding box center [427, 315] width 78 height 27
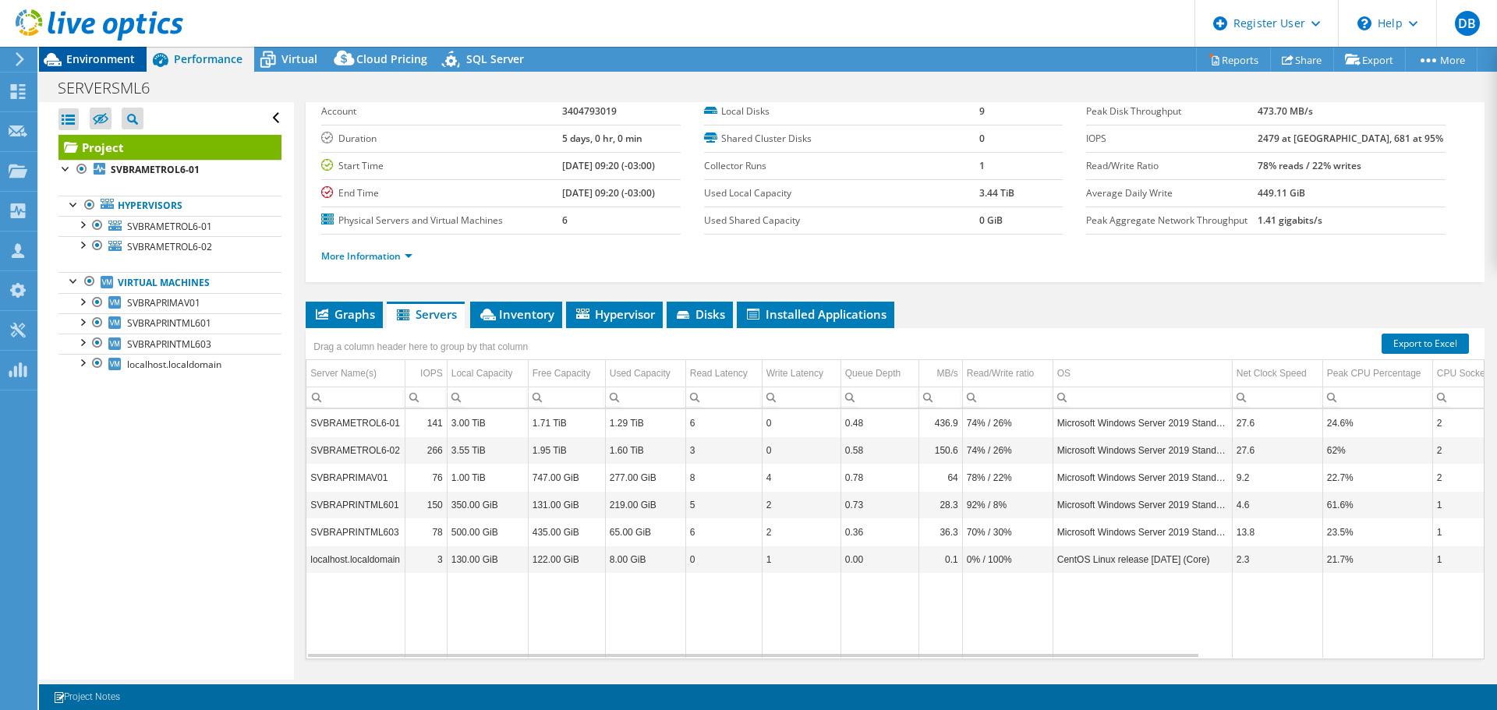
click at [101, 59] on span "Environment" at bounding box center [100, 58] width 69 height 15
